Goal: Transaction & Acquisition: Purchase product/service

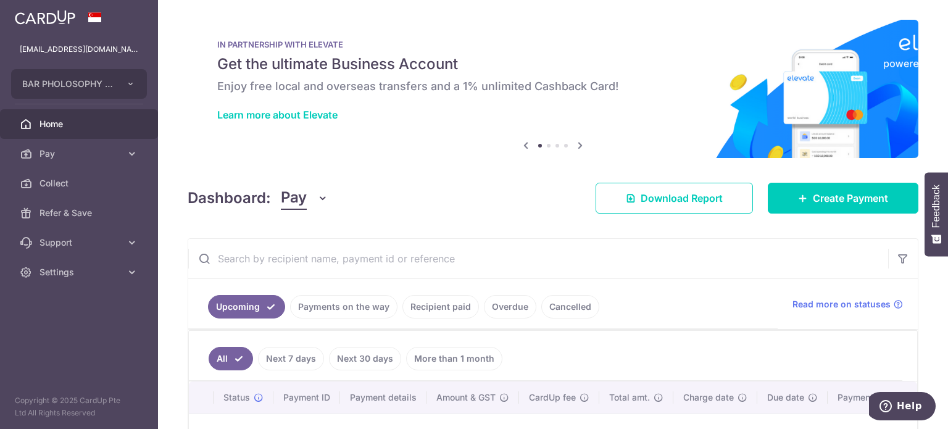
click at [447, 193] on div "Dashboard: Pay Pay Collect Download Report Create Payment" at bounding box center [553, 196] width 731 height 36
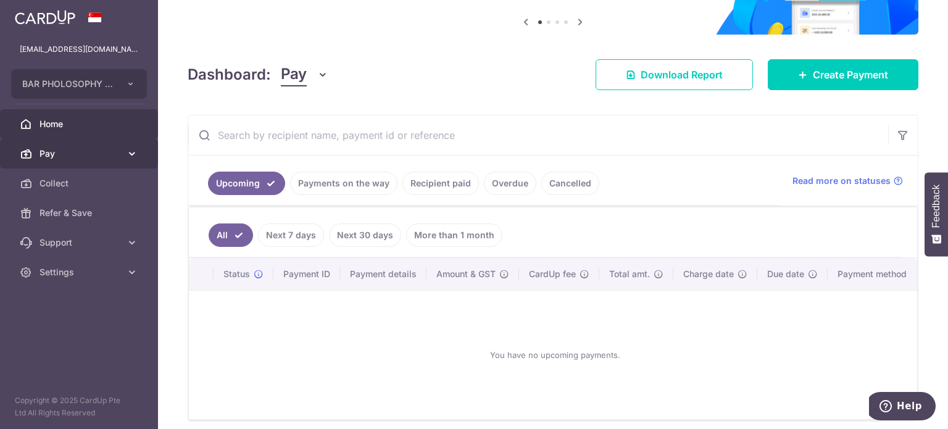
click at [46, 151] on span "Pay" at bounding box center [79, 153] width 81 height 12
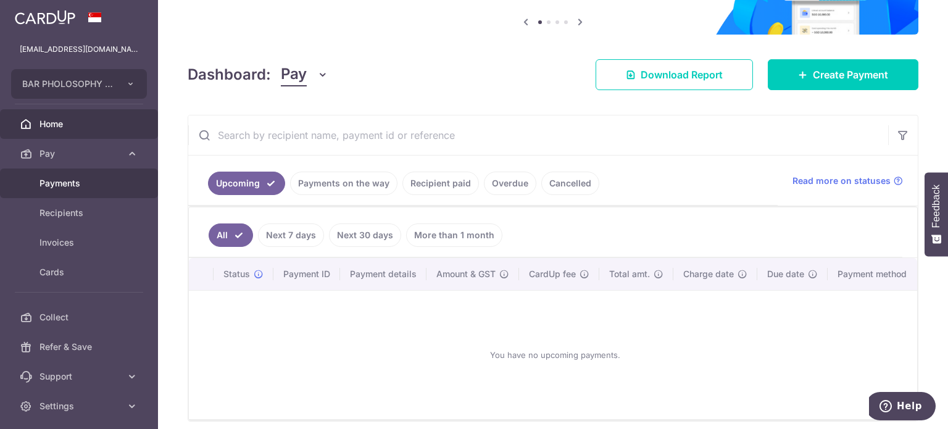
click at [85, 186] on span "Payments" at bounding box center [79, 183] width 81 height 12
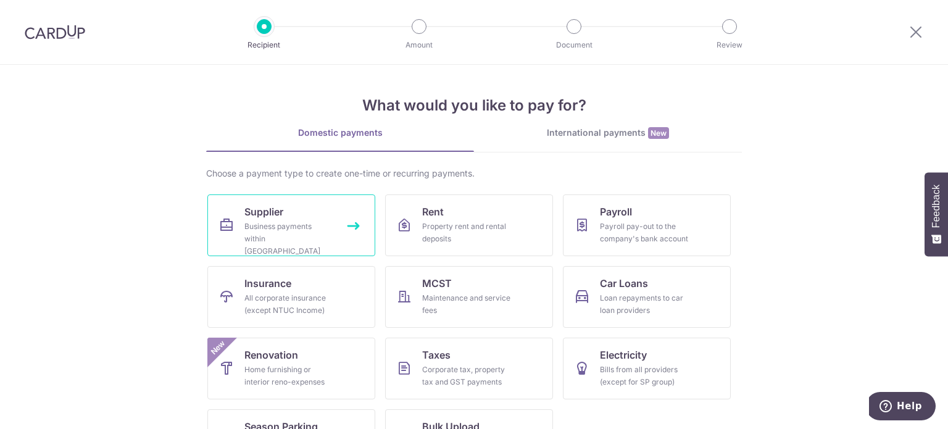
click at [303, 222] on div "Business payments within Singapore" at bounding box center [288, 238] width 89 height 37
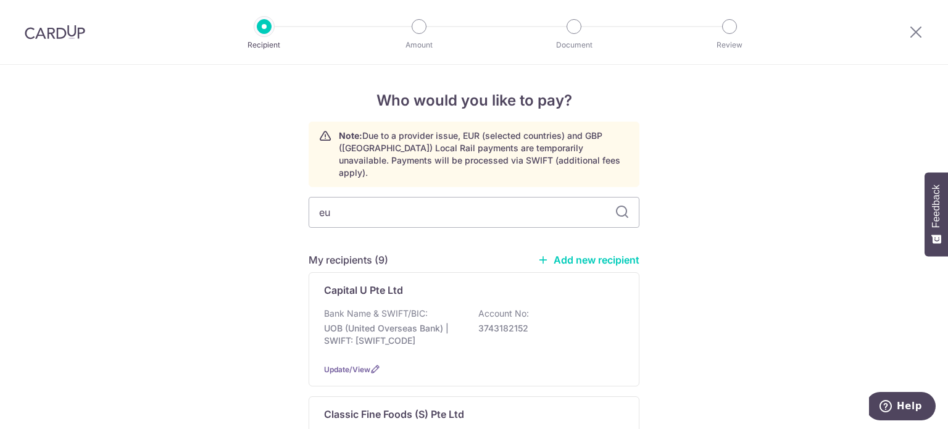
type input "eur"
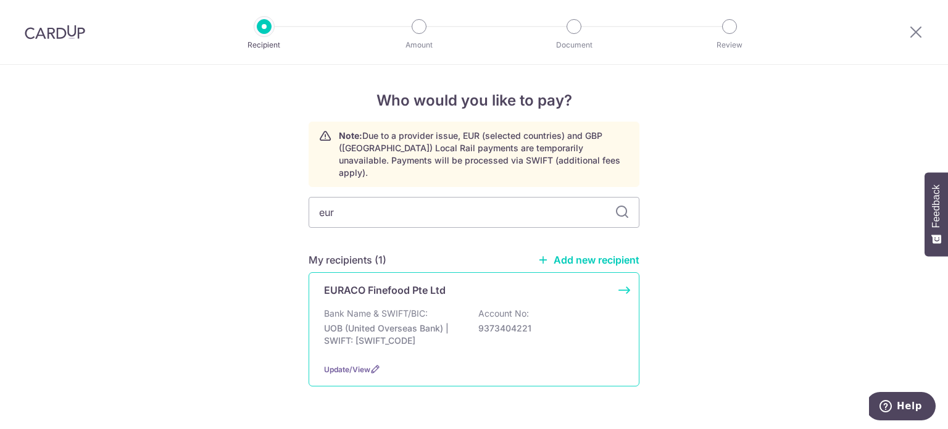
click at [512, 307] on p "Account No:" at bounding box center [503, 313] width 51 height 12
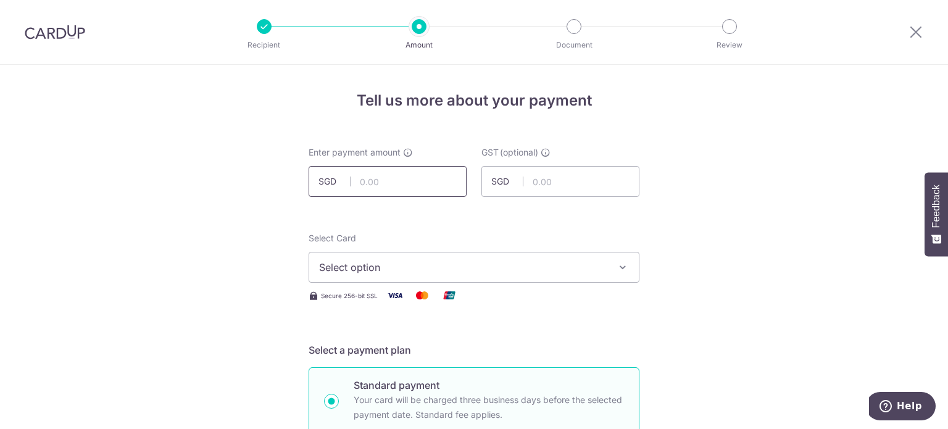
drag, startPoint x: 0, startPoint y: 0, endPoint x: 426, endPoint y: 194, distance: 468.6
click at [426, 194] on input "text" at bounding box center [388, 181] width 158 height 31
type input "2,516.64"
click at [436, 254] on button "Select option" at bounding box center [474, 267] width 331 height 31
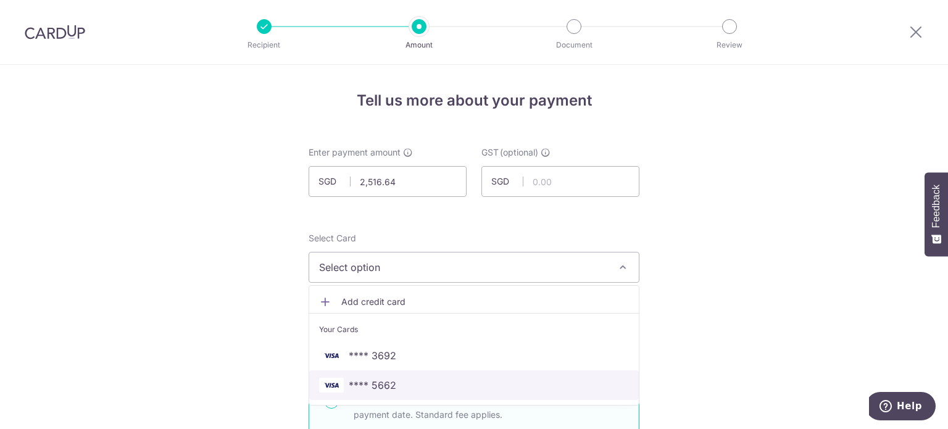
click at [385, 380] on span "**** 5662" at bounding box center [373, 385] width 48 height 15
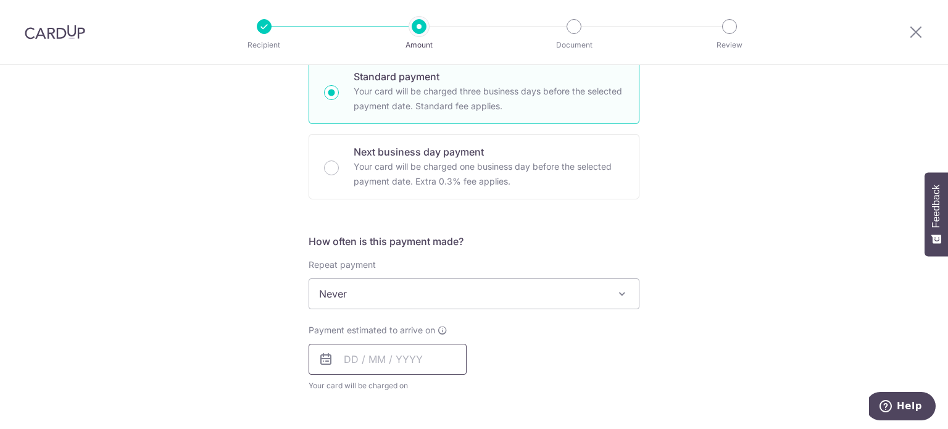
click at [368, 365] on input "text" at bounding box center [388, 359] width 158 height 31
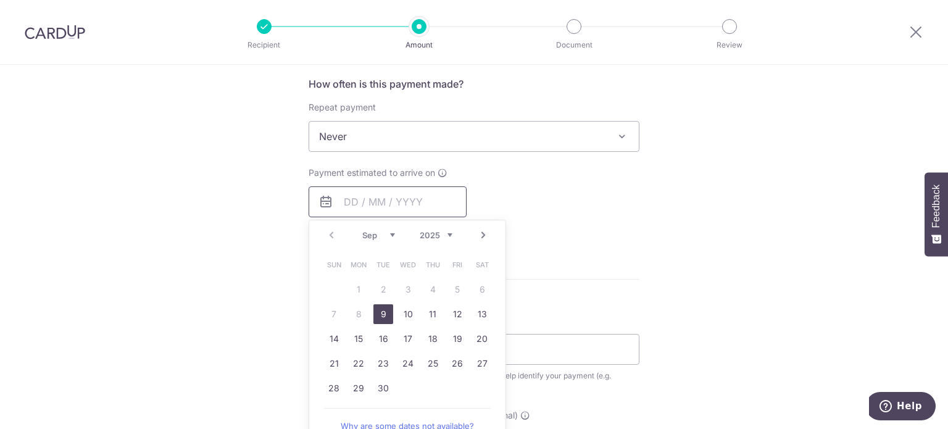
scroll to position [494, 0]
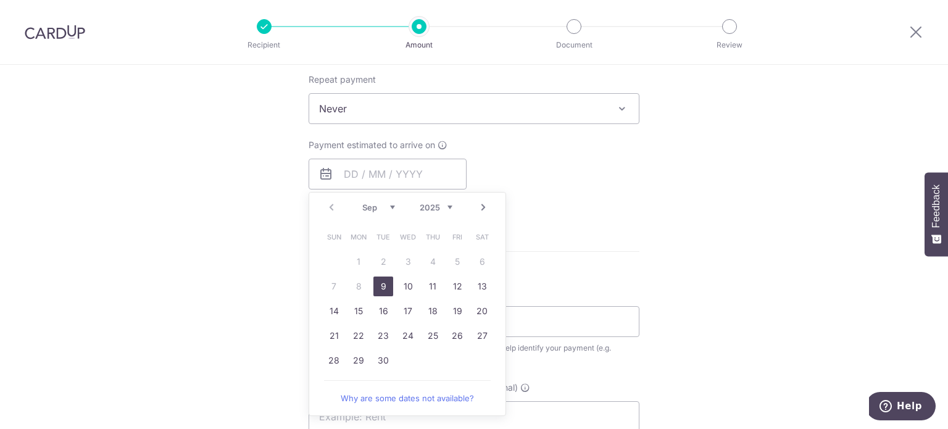
click at [375, 286] on link "9" at bounding box center [383, 286] width 20 height 20
type input "[DATE]"
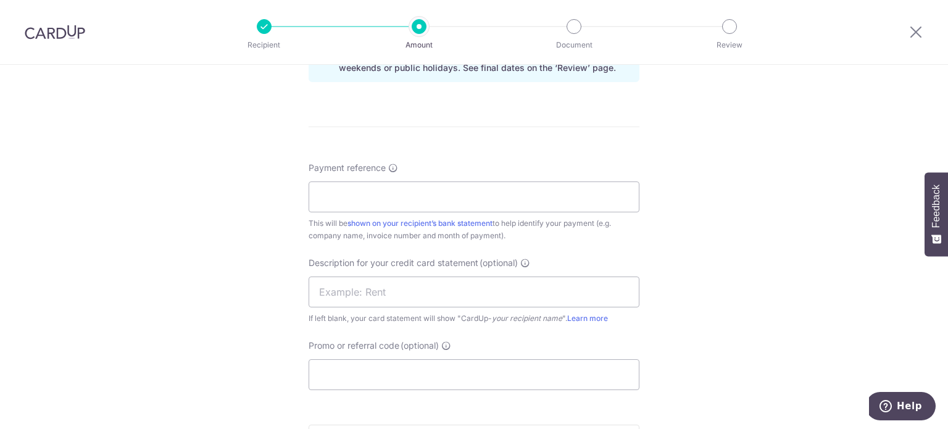
scroll to position [679, 0]
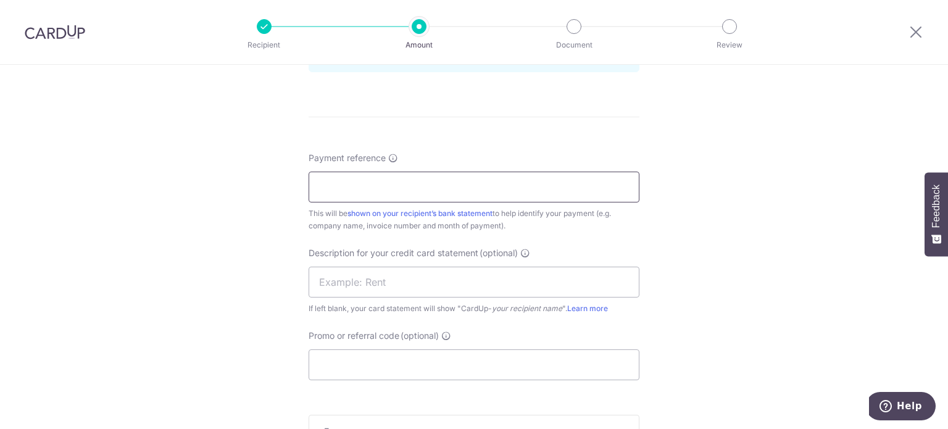
click at [437, 177] on input "Payment reference" at bounding box center [474, 187] width 331 height 31
type input "CL-BAR018"
click at [443, 282] on input "text" at bounding box center [474, 282] width 331 height 31
type input "Euraco"
click at [563, 365] on input "Promo or referral code (optional)" at bounding box center [474, 364] width 331 height 31
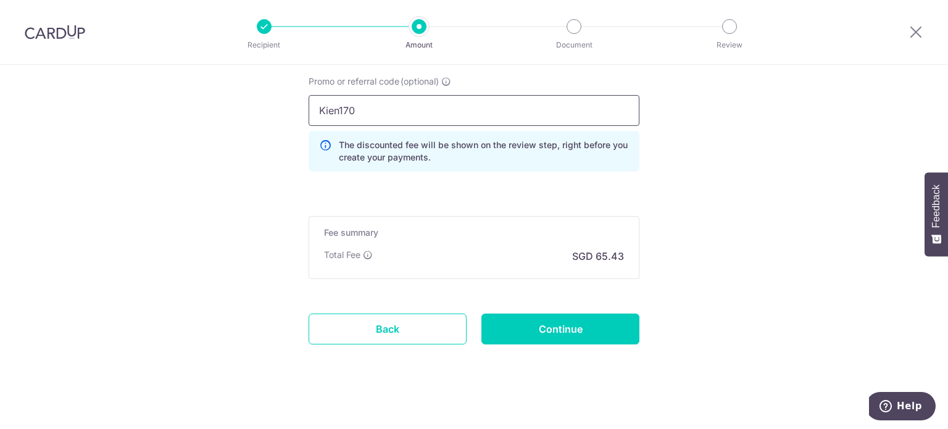
scroll to position [939, 0]
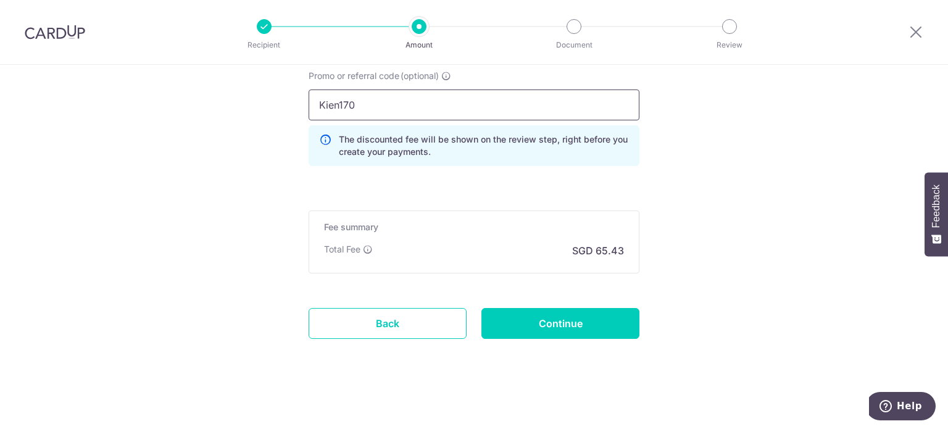
type input "Kien170"
click at [618, 331] on input "Continue" at bounding box center [560, 323] width 158 height 31
type input "Create Schedule"
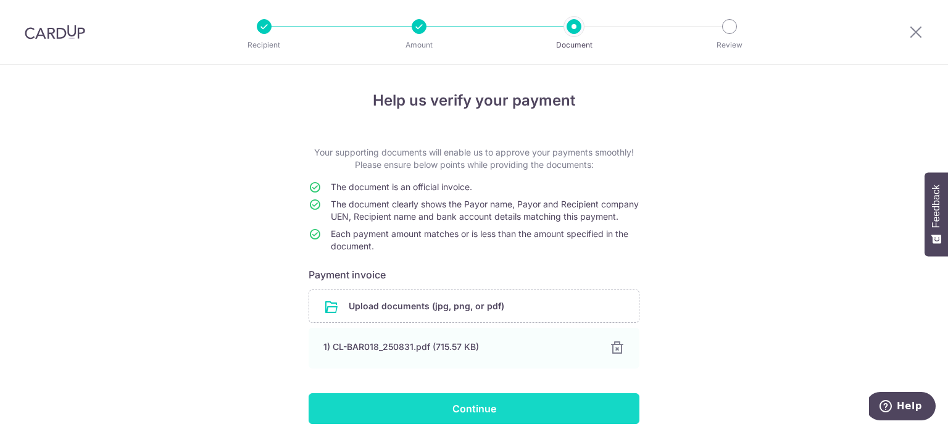
click at [480, 424] on input "Continue" at bounding box center [474, 408] width 331 height 31
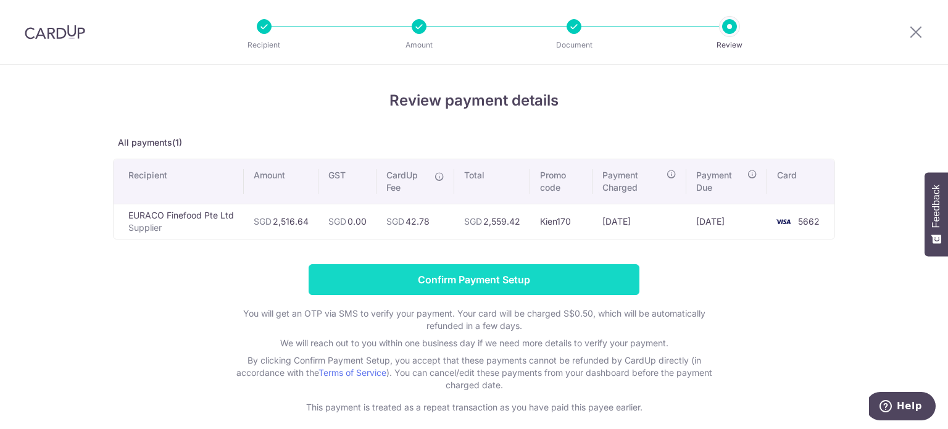
click at [546, 281] on input "Confirm Payment Setup" at bounding box center [474, 279] width 331 height 31
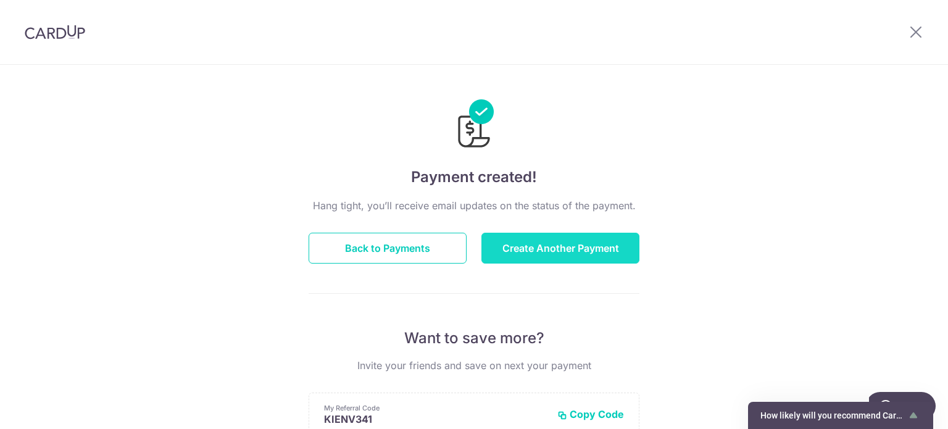
click at [512, 246] on button "Create Another Payment" at bounding box center [560, 248] width 158 height 31
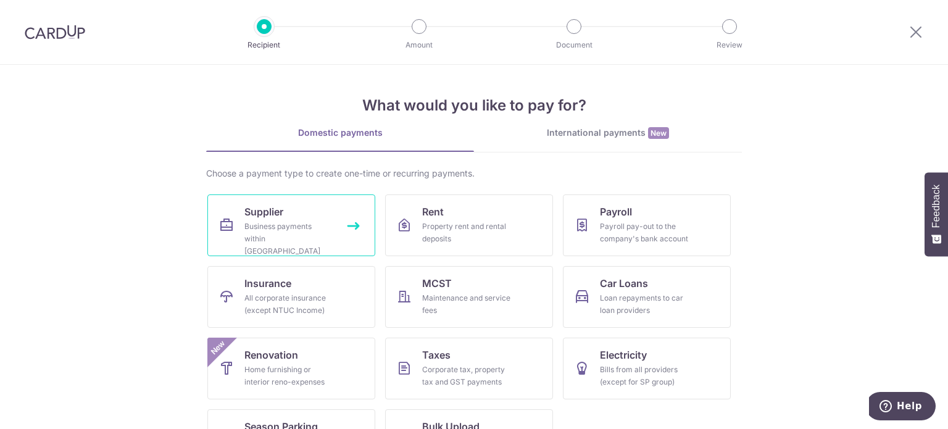
click at [299, 219] on link "Supplier Business payments within Singapore" at bounding box center [291, 225] width 168 height 62
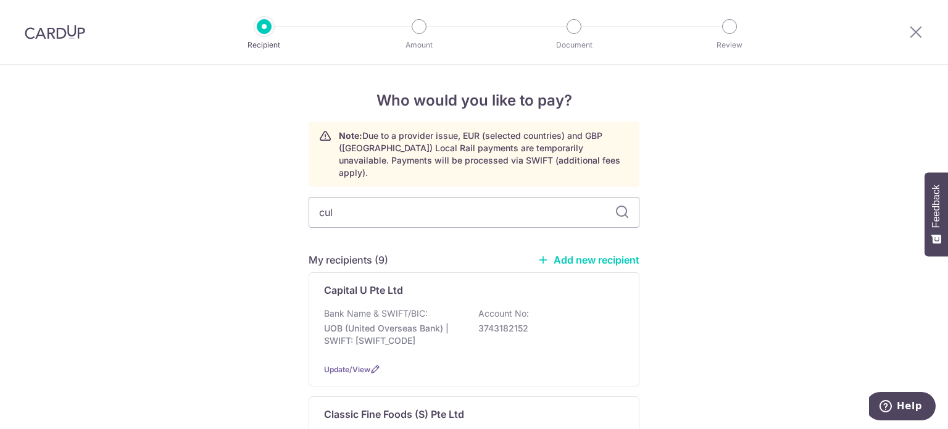
type input "culi"
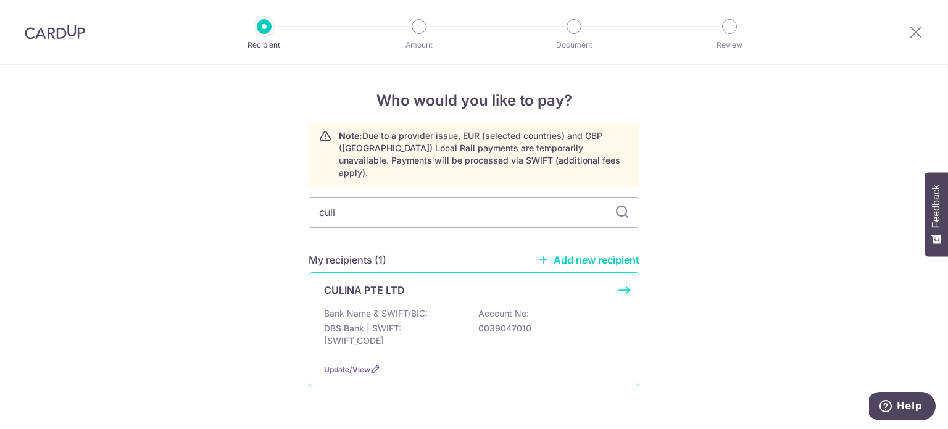
click at [368, 328] on p "DBS Bank | SWIFT: [SWIFT_CODE]" at bounding box center [393, 334] width 138 height 25
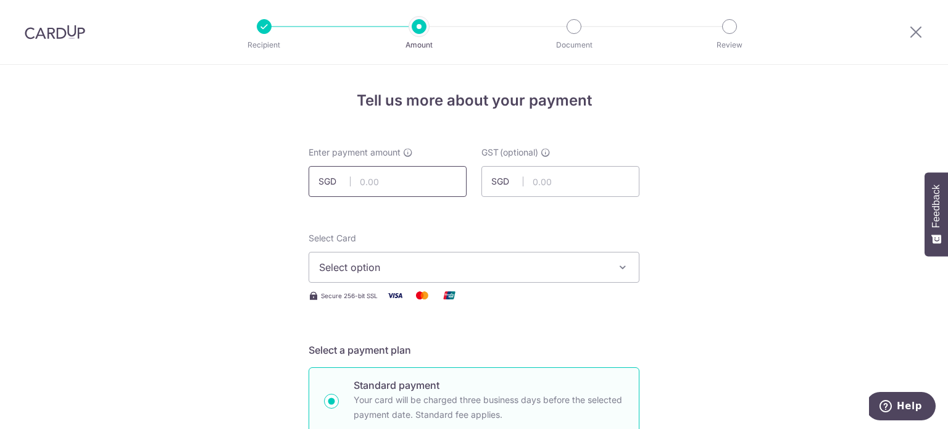
click at [412, 180] on input "text" at bounding box center [388, 181] width 158 height 31
type input "865.68"
click at [439, 266] on span "Select option" at bounding box center [463, 267] width 288 height 15
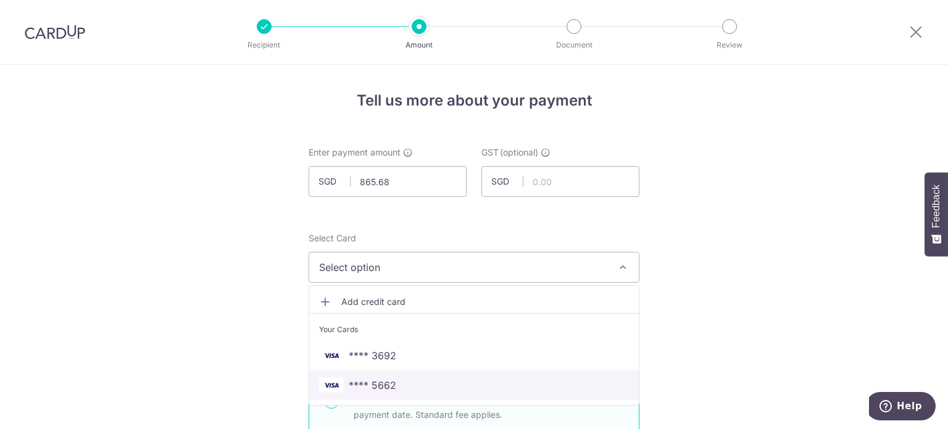
drag, startPoint x: 367, startPoint y: 379, endPoint x: 504, endPoint y: 350, distance: 140.0
click at [367, 379] on span "**** 5662" at bounding box center [373, 385] width 48 height 15
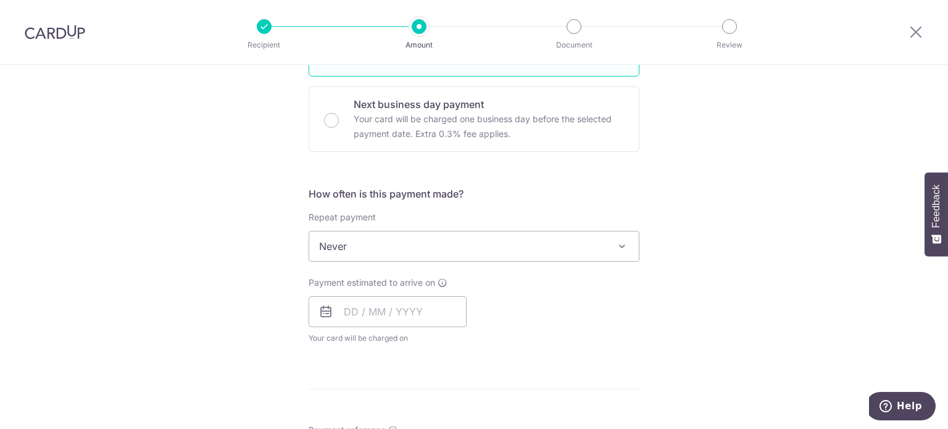
scroll to position [370, 0]
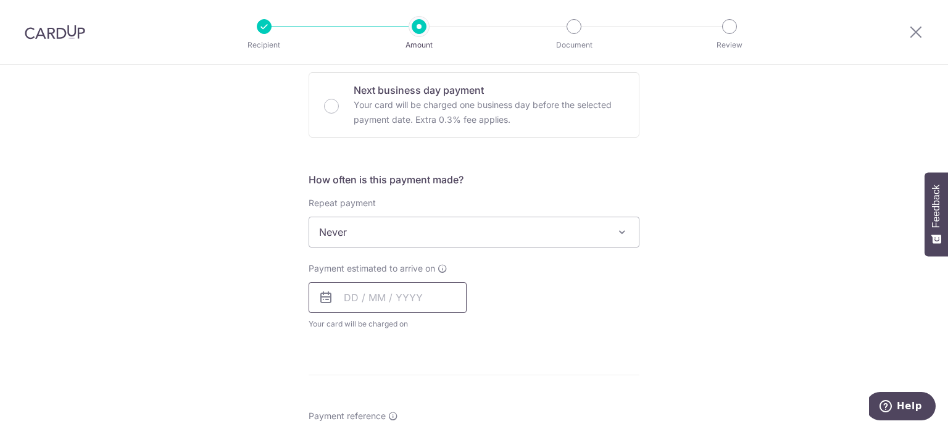
click at [417, 282] on input "text" at bounding box center [388, 297] width 158 height 31
click at [381, 404] on link "9" at bounding box center [383, 410] width 20 height 20
type input "[DATE]"
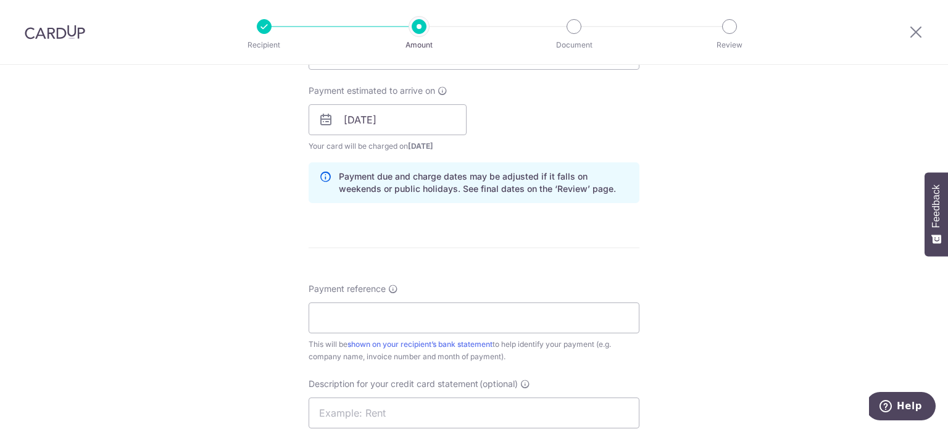
scroll to position [555, 0]
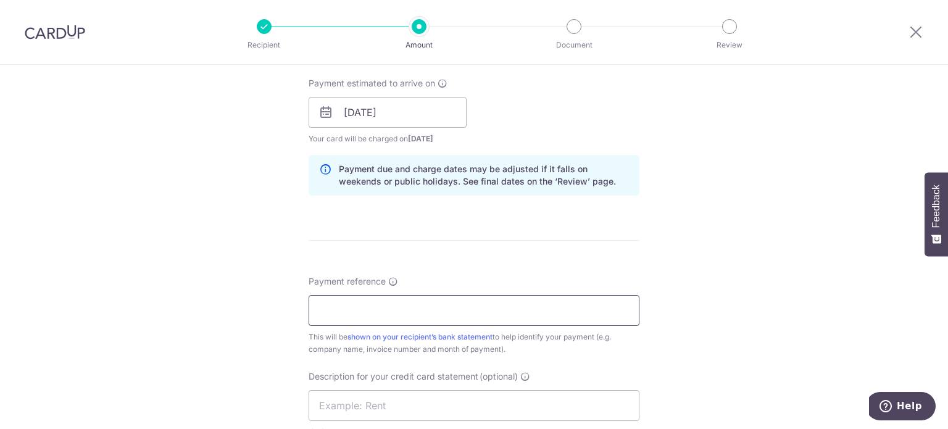
click at [479, 302] on input "Payment reference" at bounding box center [474, 310] width 331 height 31
type input "C20BA053"
click at [669, 291] on div "Tell us more about your payment Enter payment amount SGD 865.68 865.68 GST (opt…" at bounding box center [474, 134] width 948 height 1250
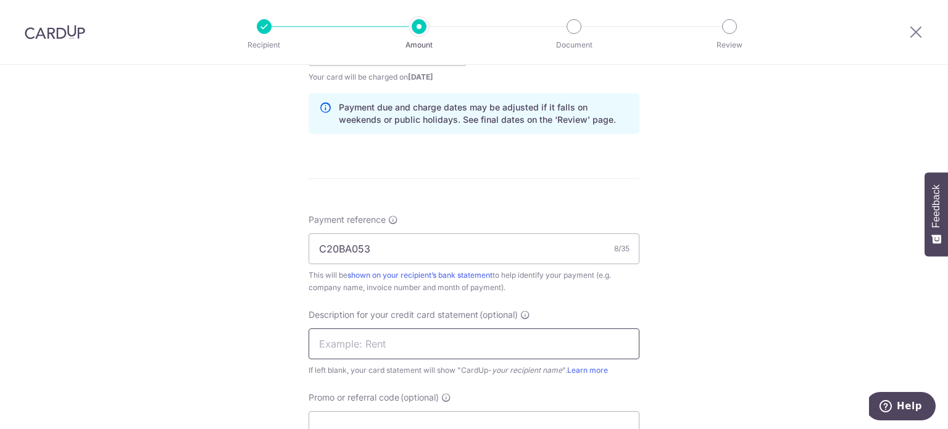
click at [464, 347] on input "text" at bounding box center [474, 343] width 331 height 31
type input "Culina"
click at [486, 414] on input "Promo or referral code (optional)" at bounding box center [474, 426] width 331 height 31
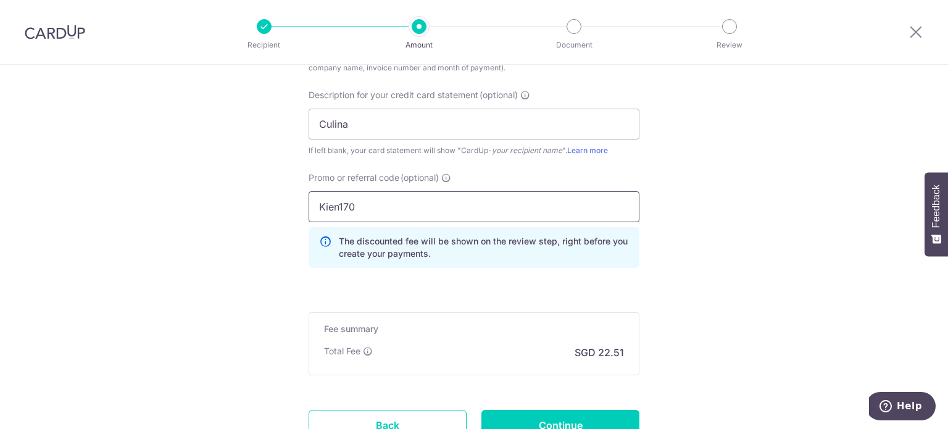
scroll to position [866, 0]
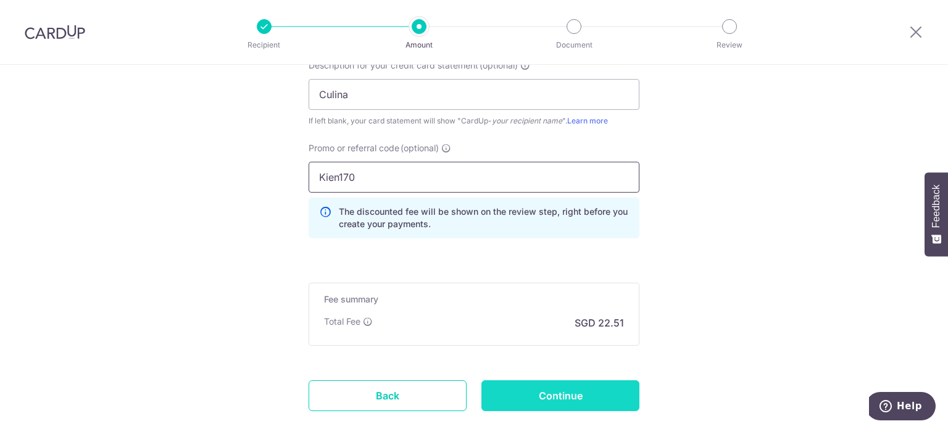
type input "Kien170"
click at [576, 391] on input "Continue" at bounding box center [560, 395] width 158 height 31
type input "Create Schedule"
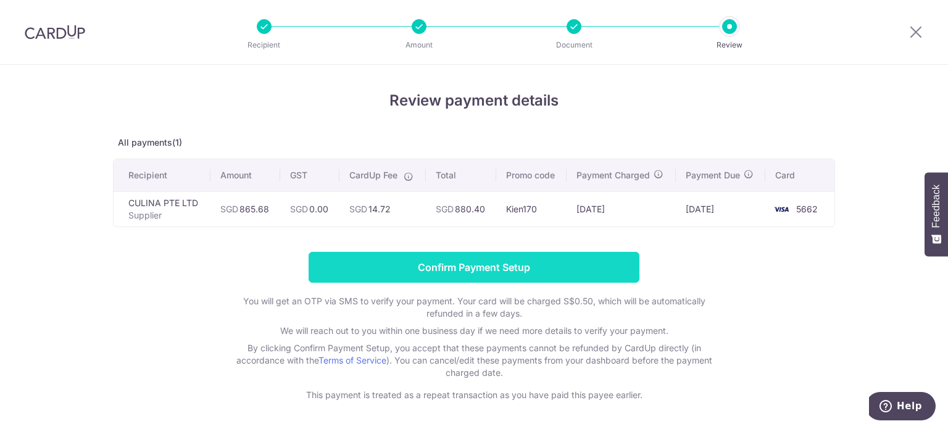
click at [508, 263] on input "Confirm Payment Setup" at bounding box center [474, 267] width 331 height 31
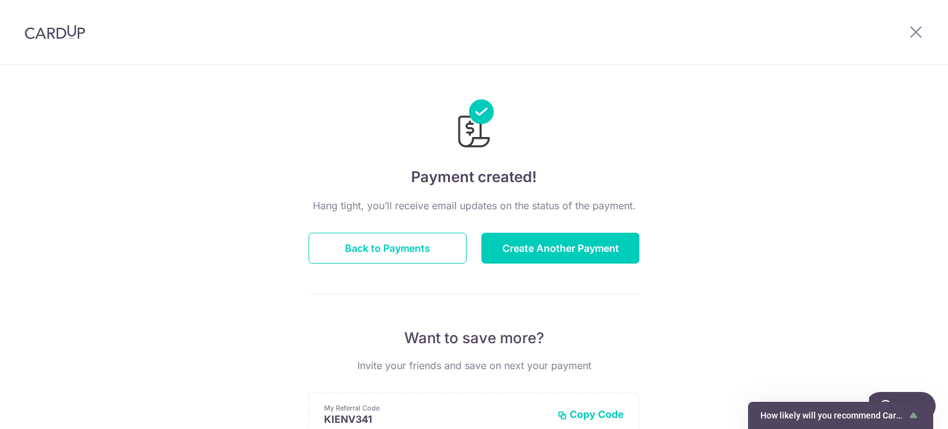
drag, startPoint x: 846, startPoint y: 82, endPoint x: 829, endPoint y: 72, distance: 20.2
click at [847, 82] on div "Payment created! Hang tight, you’ll receive email updates on the status of the …" at bounding box center [474, 394] width 948 height 659
click at [478, 387] on div "Hang tight, you’ll receive email updates on the status of the payment. Back to …" at bounding box center [474, 432] width 331 height 468
click at [423, 255] on button "Back to Payments" at bounding box center [388, 248] width 158 height 31
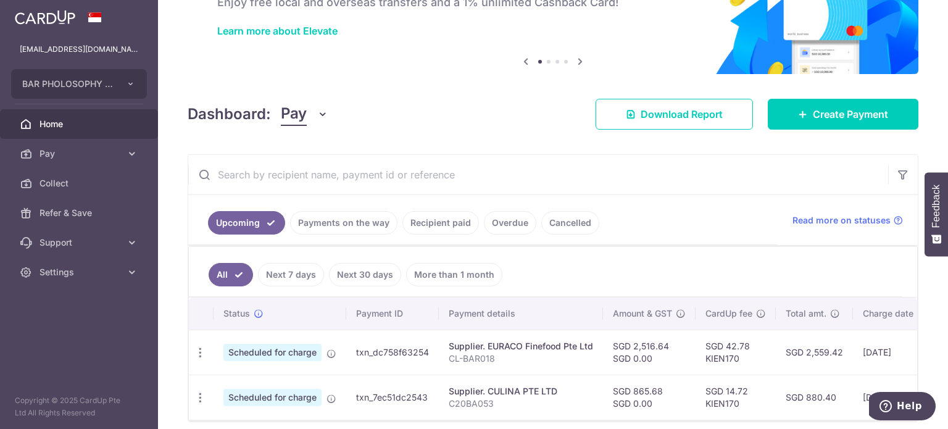
scroll to position [139, 0]
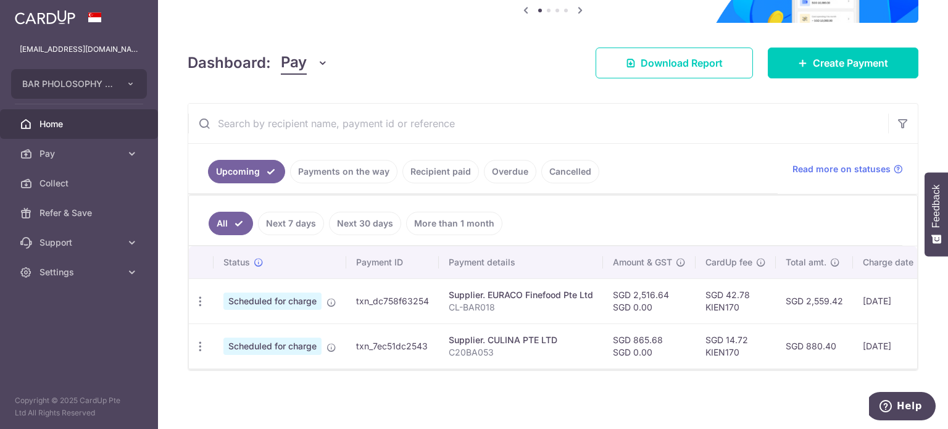
click at [688, 229] on ul "All Next 7 days Next 30 days More than 1 month" at bounding box center [545, 221] width 713 height 50
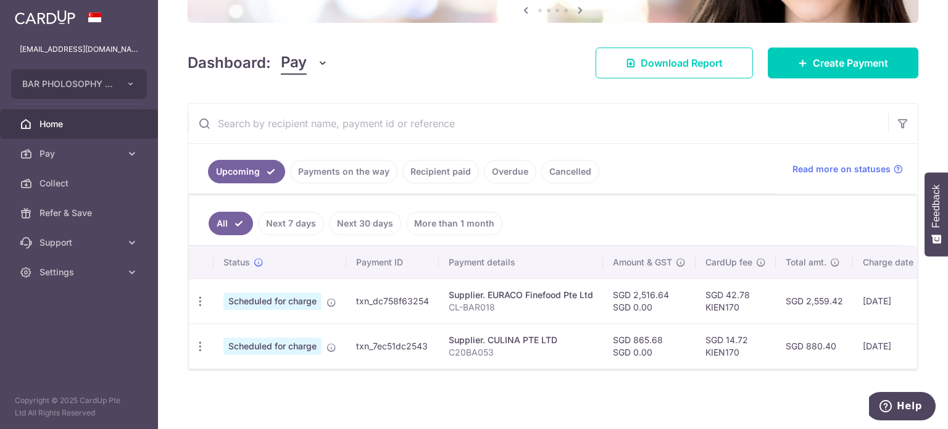
click at [671, 198] on ul "All Next 7 days Next 30 days More than 1 month" at bounding box center [545, 221] width 713 height 50
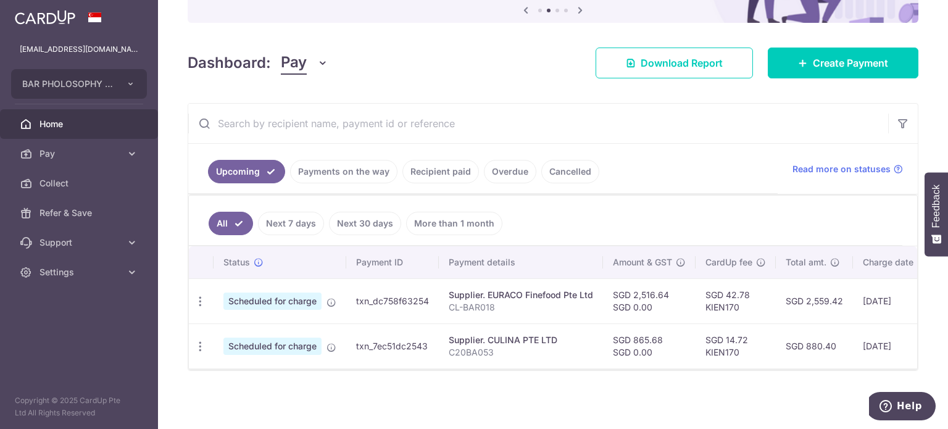
click at [671, 198] on ul "All Next 7 days Next 30 days More than 1 month" at bounding box center [545, 221] width 713 height 50
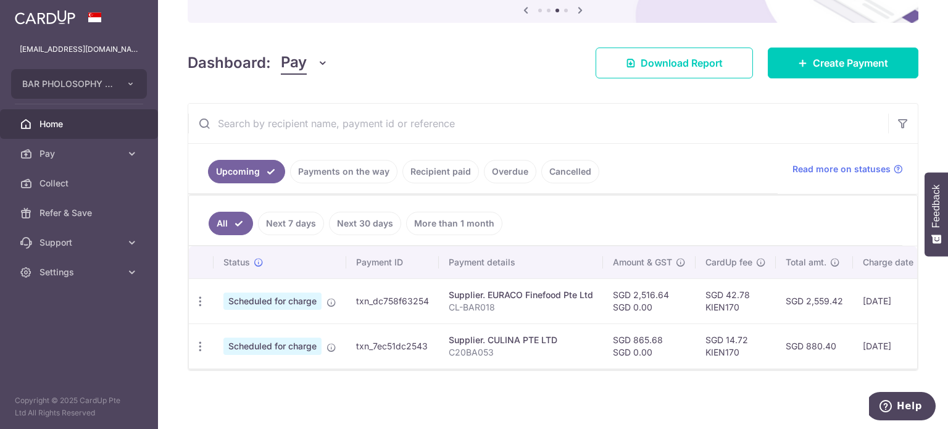
click at [671, 198] on ul "All Next 7 days Next 30 days More than 1 month" at bounding box center [545, 221] width 713 height 50
